Goal: Information Seeking & Learning: Check status

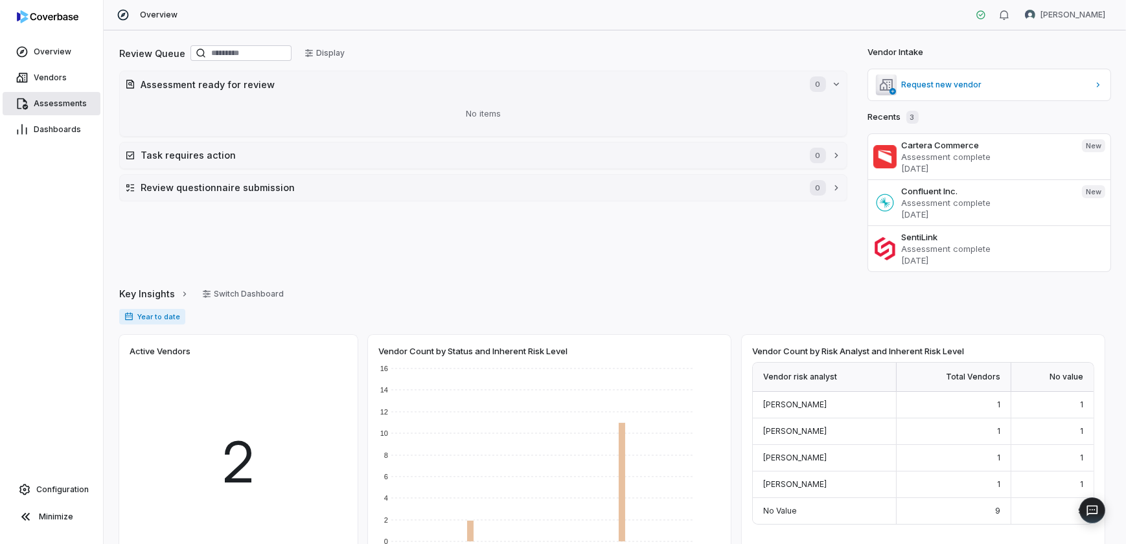
click at [38, 99] on span "Assessments" at bounding box center [60, 104] width 53 height 10
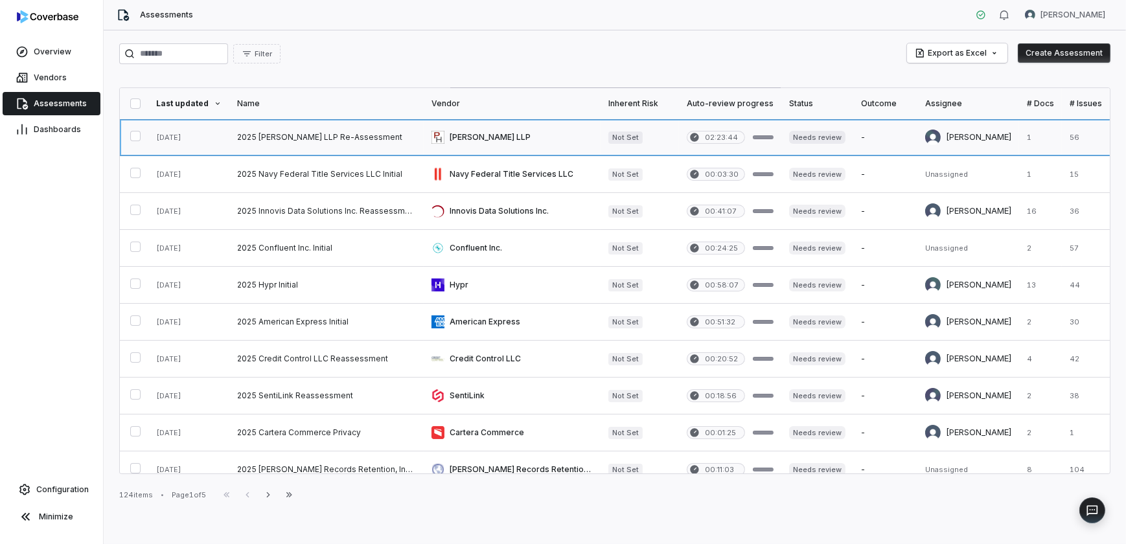
click at [337, 137] on link at bounding box center [326, 137] width 194 height 36
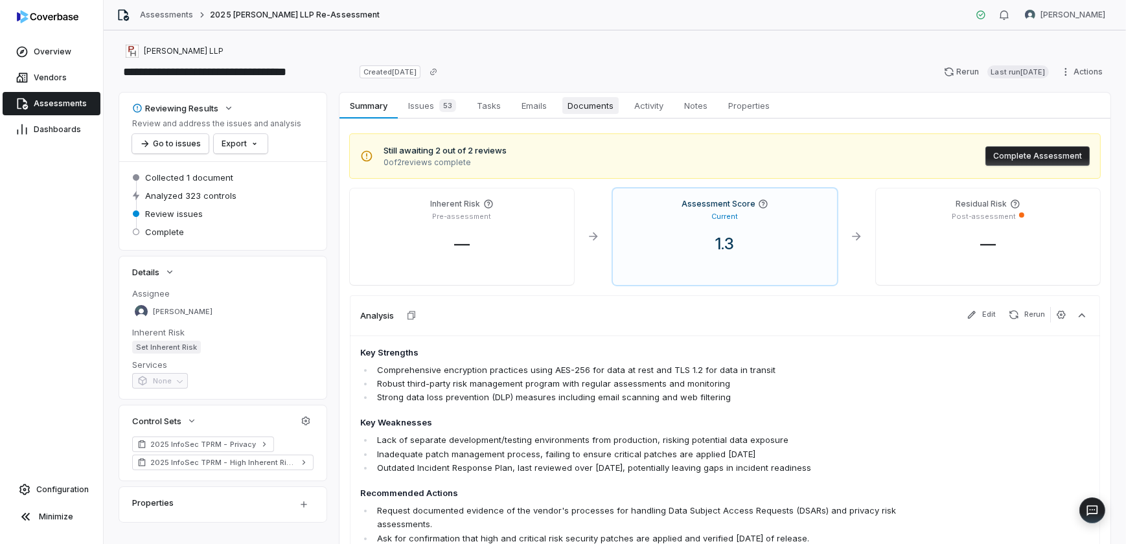
click at [605, 106] on span "Documents" at bounding box center [591, 105] width 56 height 17
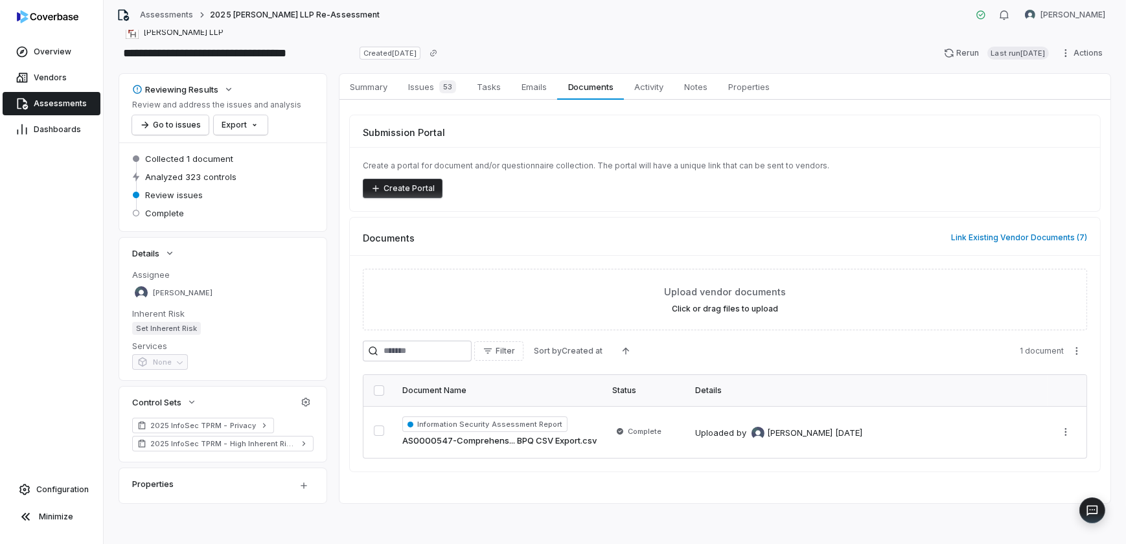
scroll to position [19, 0]
click at [542, 421] on span "Information Security Assessment Report" at bounding box center [484, 424] width 165 height 16
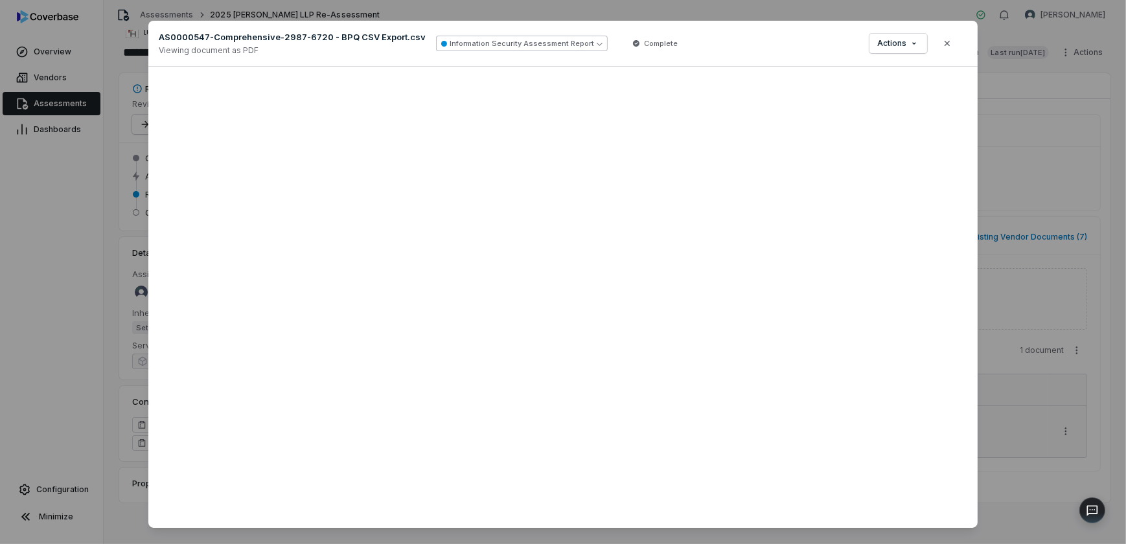
click at [551, 45] on button "Information Security Assessment Report" at bounding box center [522, 44] width 172 height 16
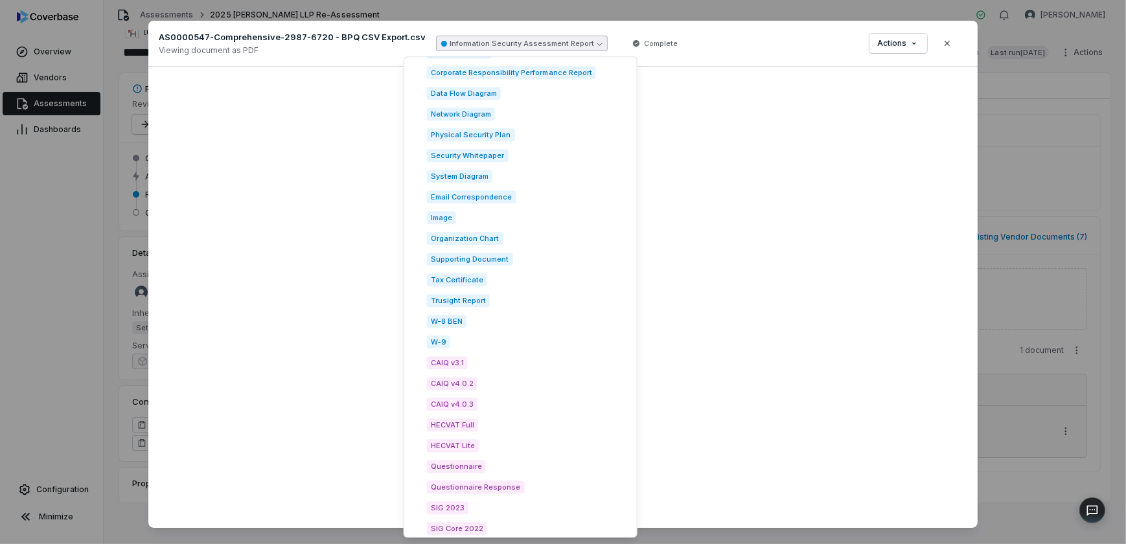
scroll to position [1723, 0]
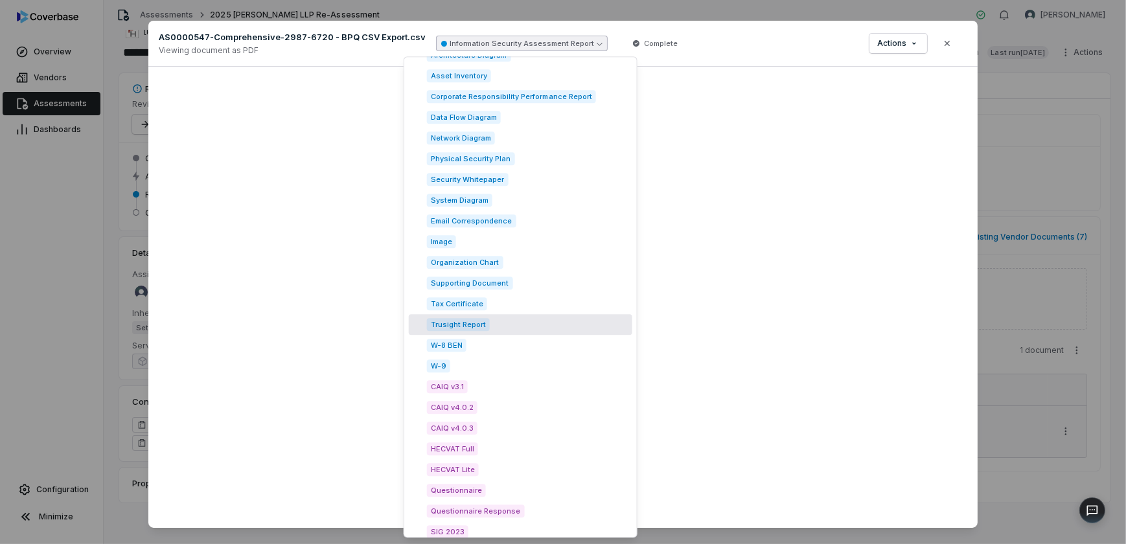
click at [504, 323] on div "Trusight Report" at bounding box center [521, 324] width 224 height 21
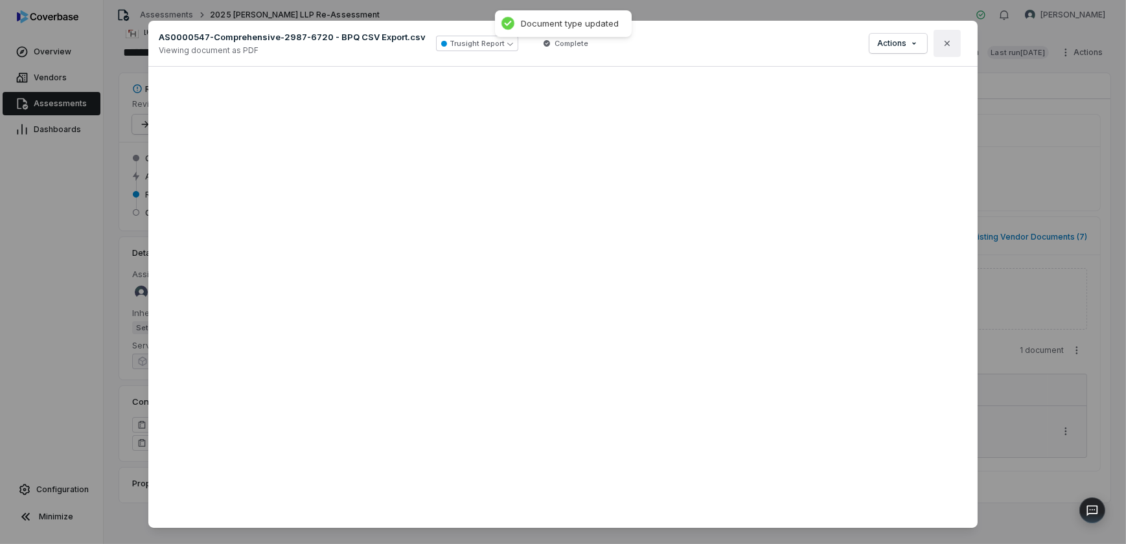
click at [946, 43] on icon "button" at bounding box center [947, 43] width 10 height 10
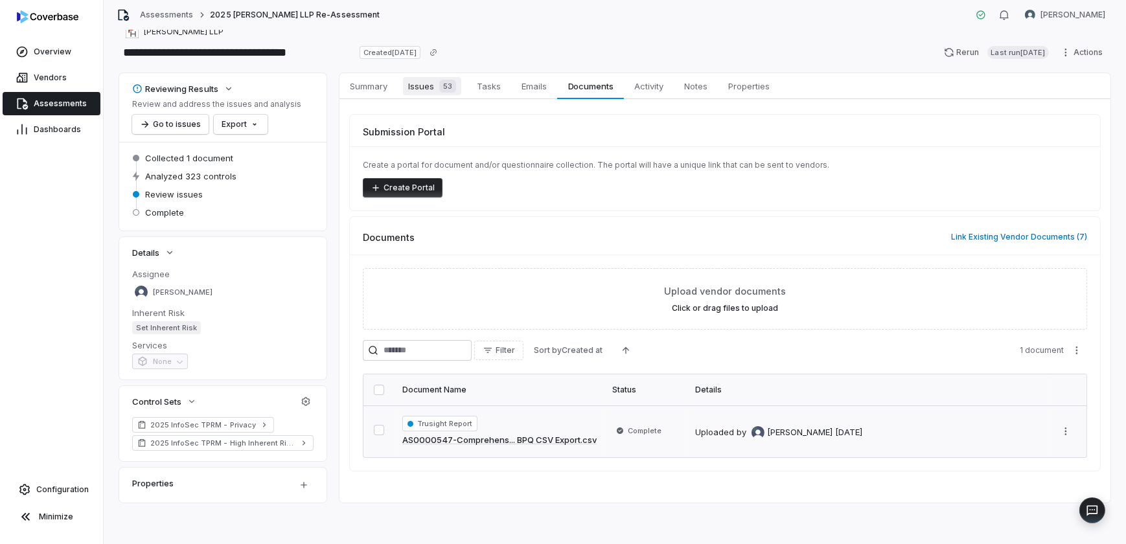
click at [418, 91] on span "Issues 53" at bounding box center [432, 86] width 58 height 18
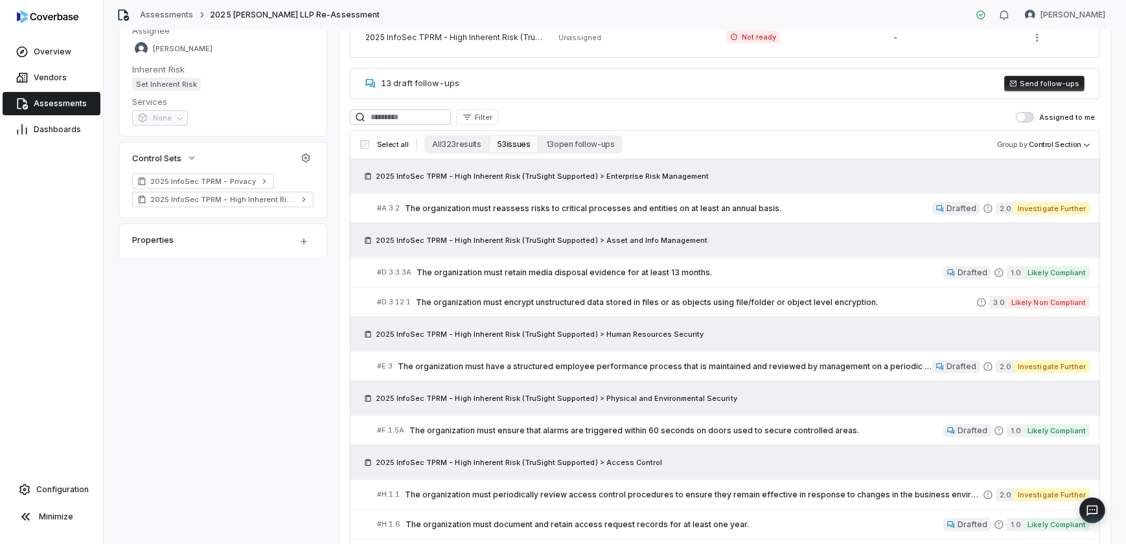
scroll to position [268, 0]
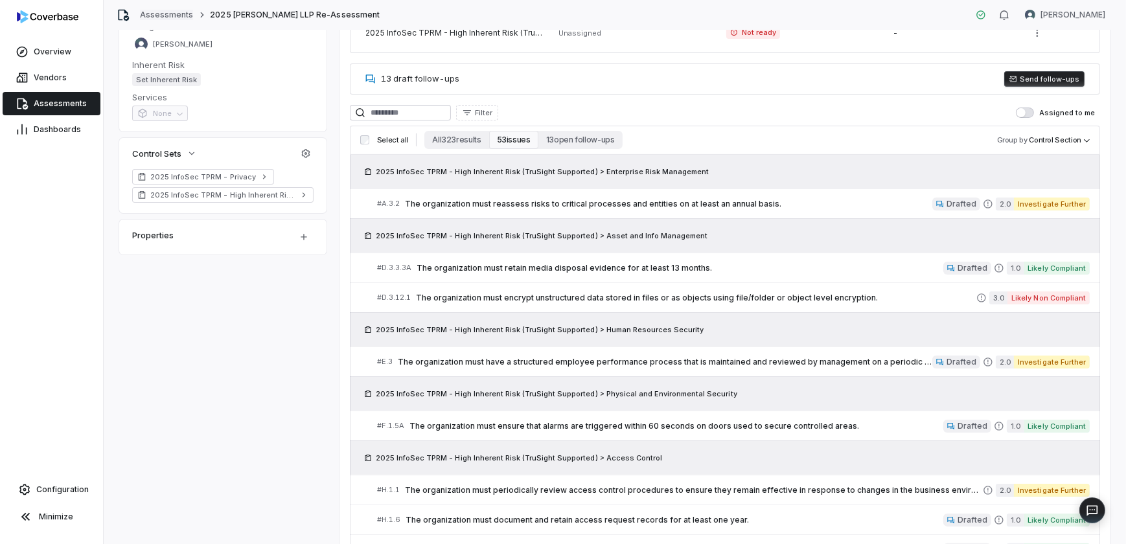
click at [162, 11] on link "Assessments" at bounding box center [166, 15] width 53 height 10
